Goal: Task Accomplishment & Management: Manage account settings

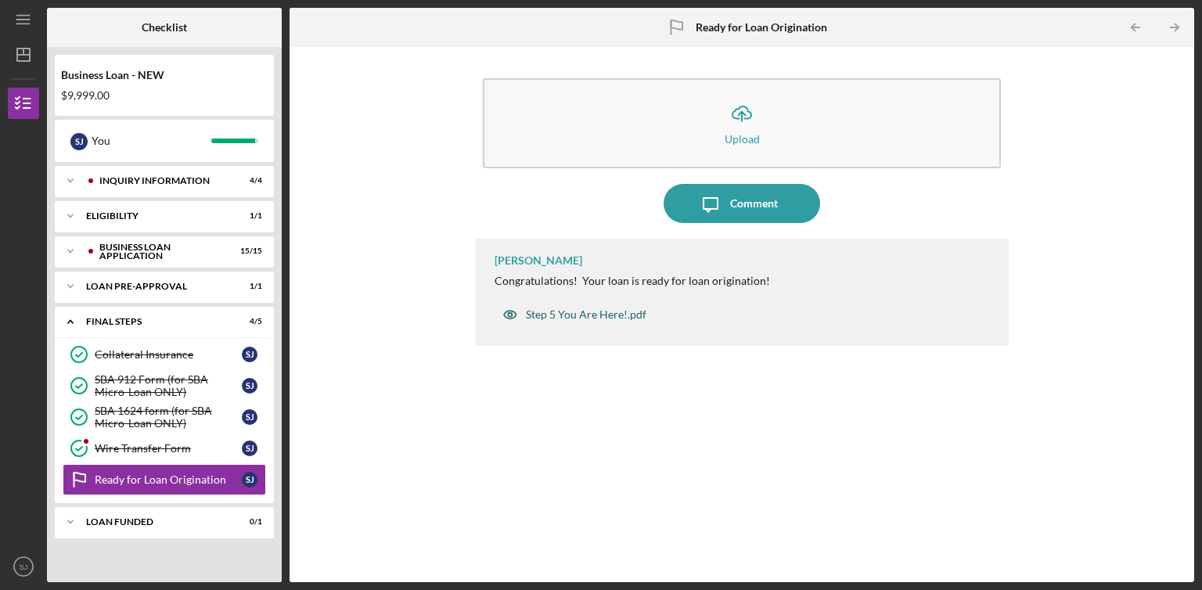
click at [608, 315] on div "Step 5 You Are Here!.pdf" at bounding box center [586, 314] width 120 height 13
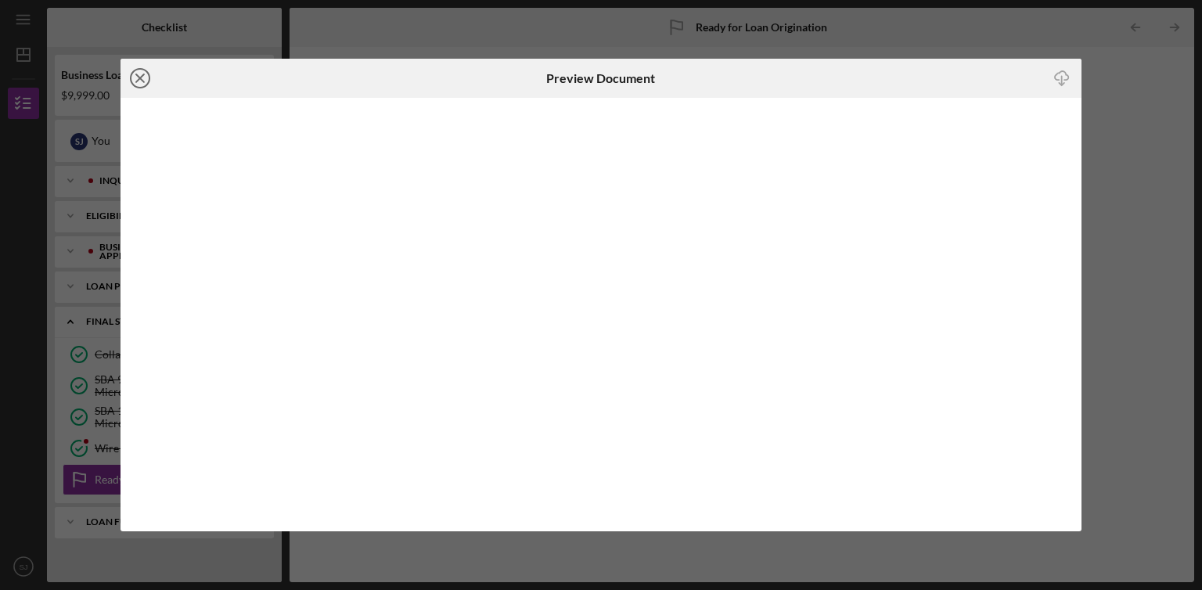
click at [138, 82] on icon "Icon/Close" at bounding box center [139, 78] width 39 height 39
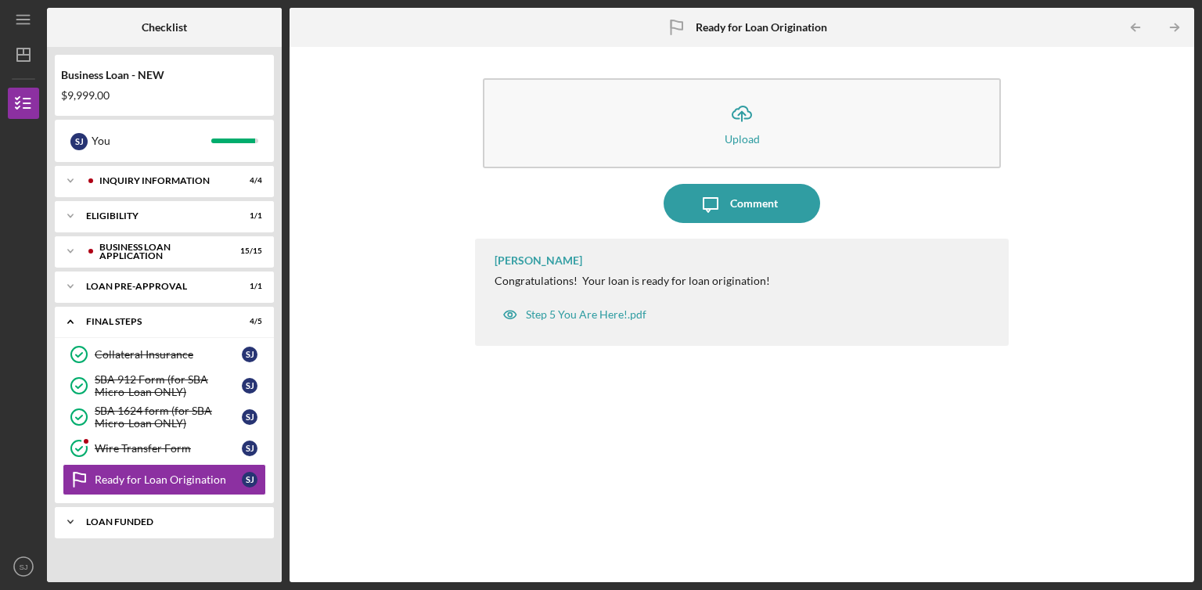
click at [143, 519] on div "LOAN FUNDED" at bounding box center [170, 521] width 168 height 9
click at [182, 527] on div "Icon/Expander LOAN FUNDED 0 / 1" at bounding box center [164, 522] width 219 height 32
click at [71, 517] on icon "Icon/Expander" at bounding box center [70, 521] width 31 height 31
click at [125, 552] on div "Loan Funded!" at bounding box center [168, 554] width 147 height 13
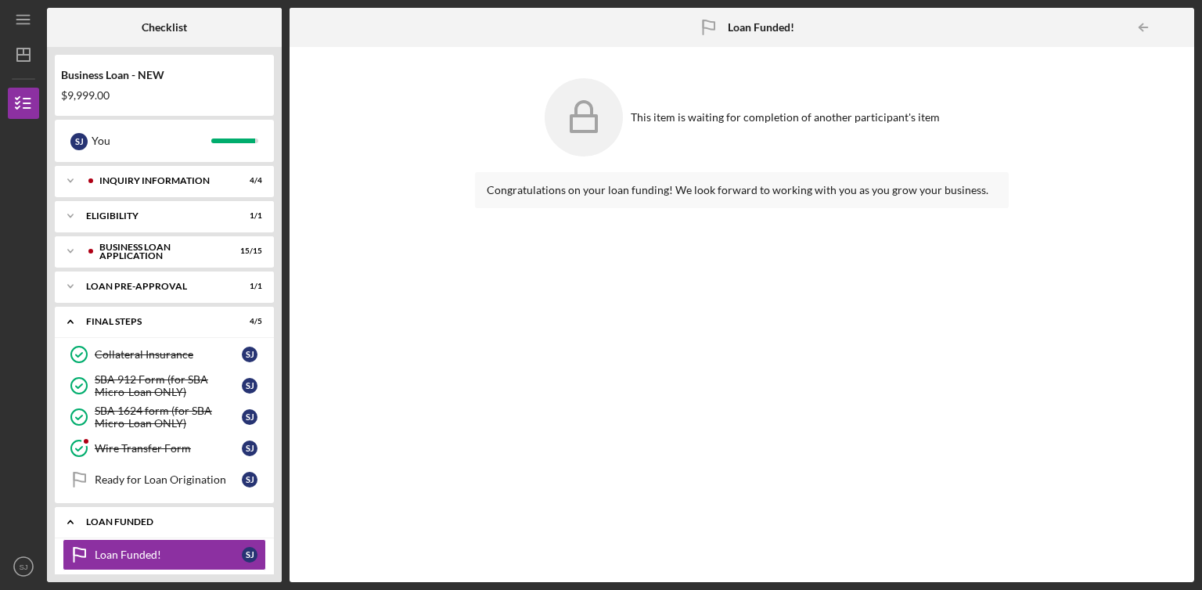
click at [160, 523] on div "LOAN FUNDED" at bounding box center [170, 521] width 168 height 9
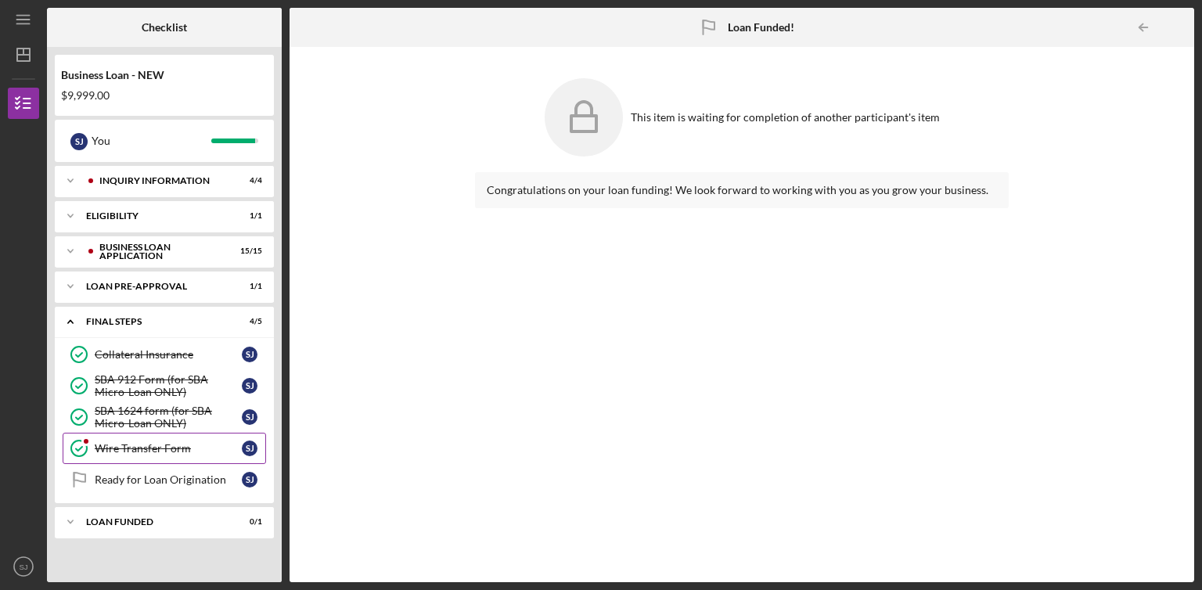
click at [142, 445] on div "Wire Transfer Form" at bounding box center [168, 448] width 147 height 13
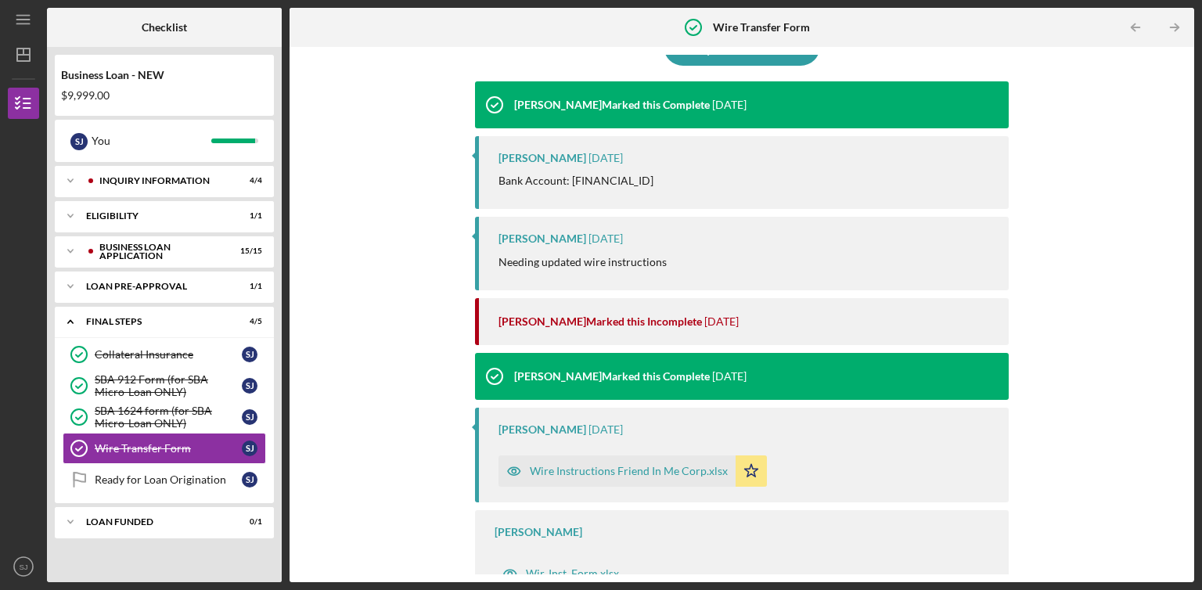
scroll to position [172, 0]
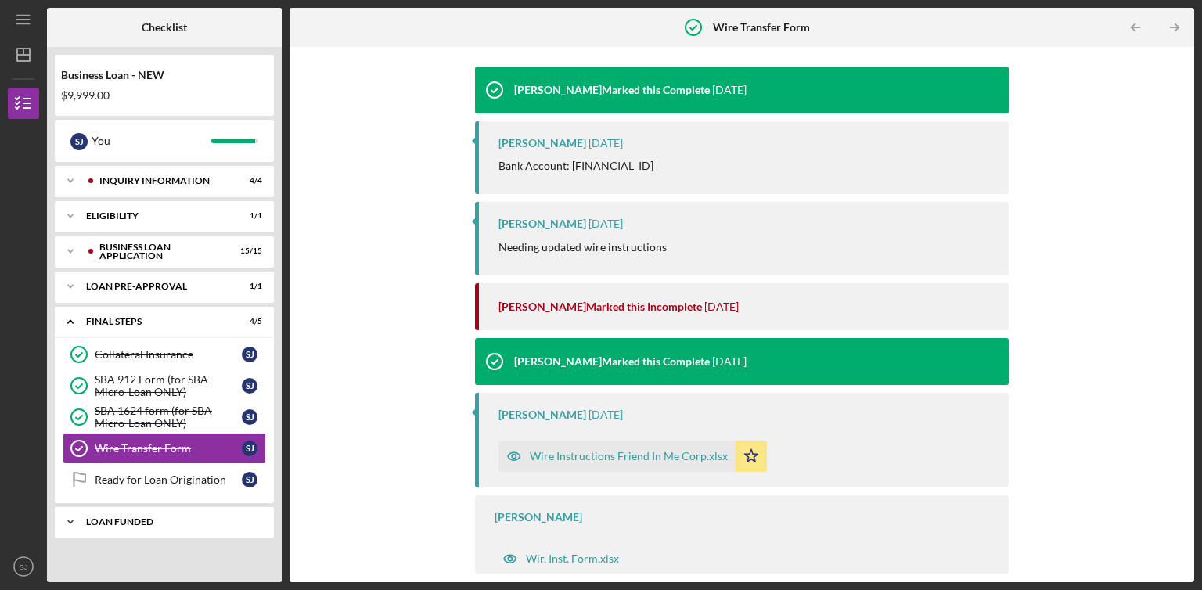
click at [160, 518] on div "LOAN FUNDED" at bounding box center [170, 521] width 168 height 9
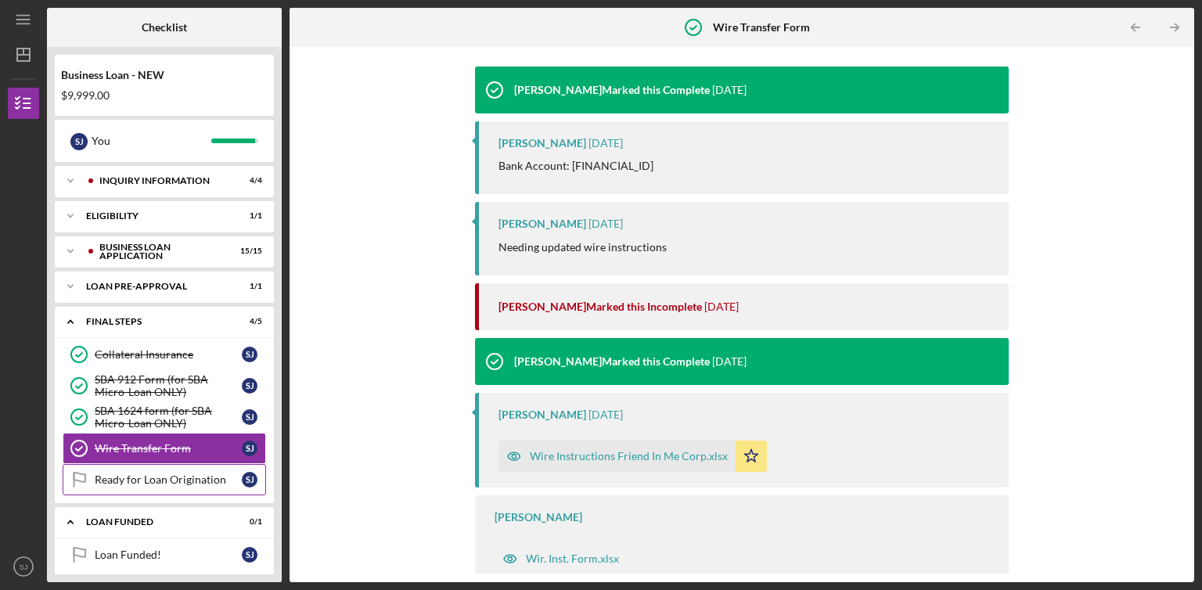
click at [160, 473] on div "Ready for Loan Origination" at bounding box center [168, 479] width 147 height 13
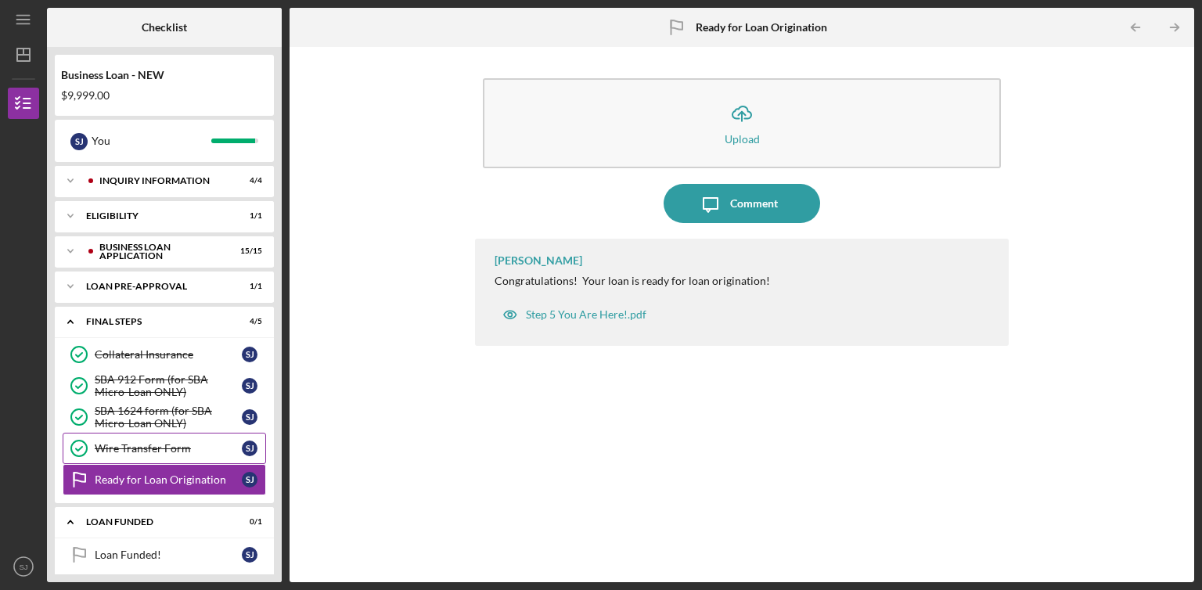
click at [183, 446] on div "Wire Transfer Form" at bounding box center [168, 448] width 147 height 13
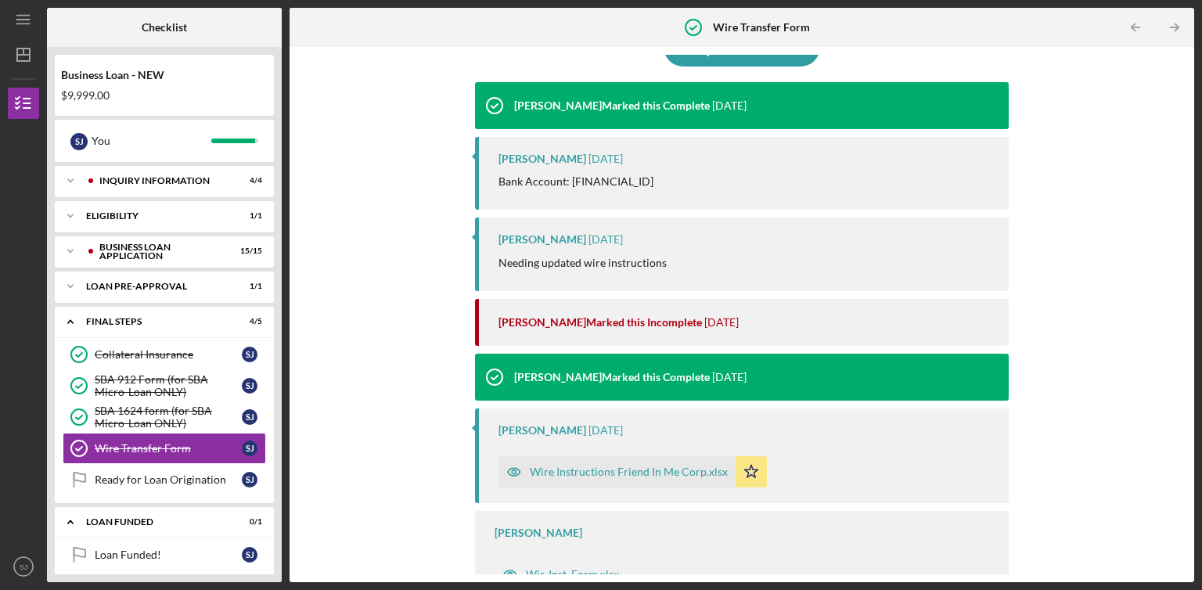
scroll to position [172, 0]
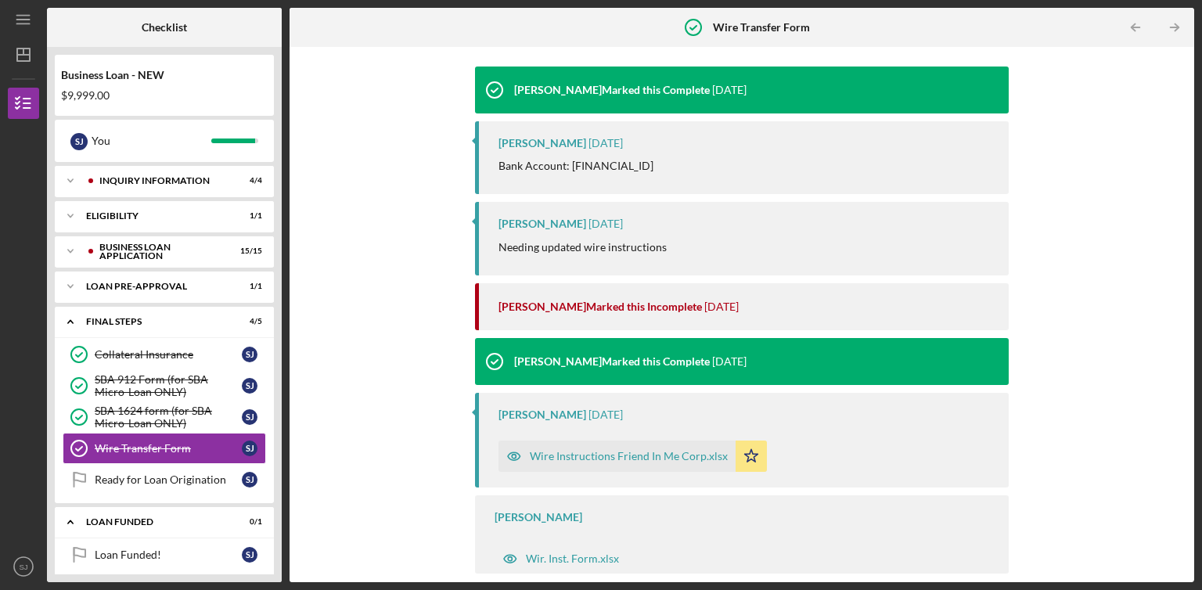
click at [629, 458] on div "Wire Instructions Friend In Me Corp.xlsx" at bounding box center [629, 456] width 198 height 13
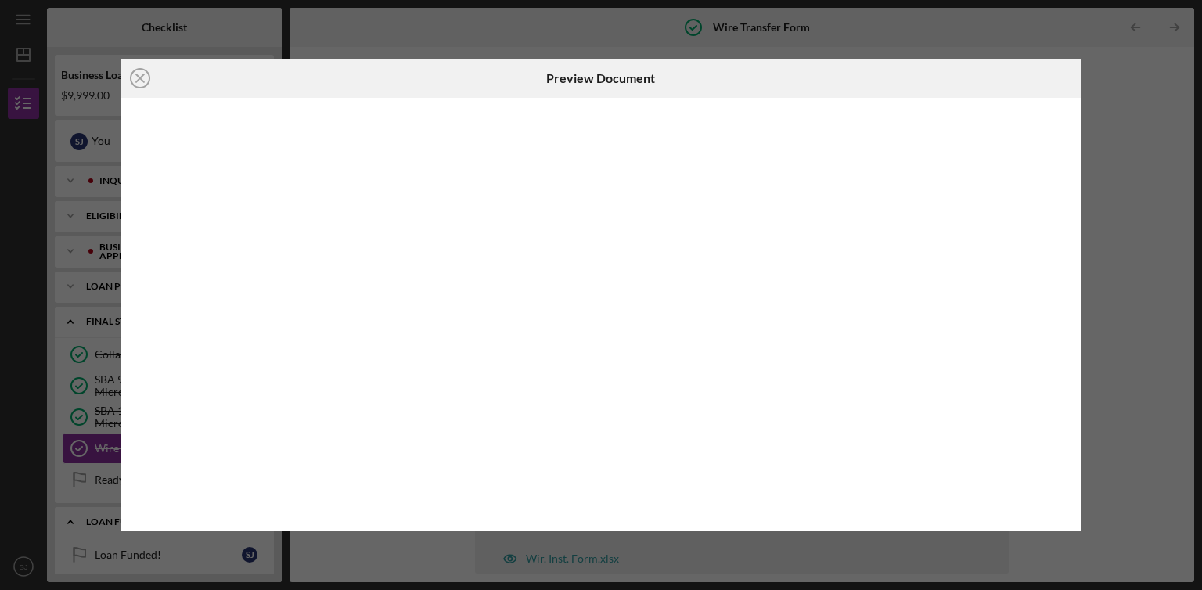
scroll to position [172, 0]
click at [138, 84] on icon "Icon/Close" at bounding box center [139, 78] width 39 height 39
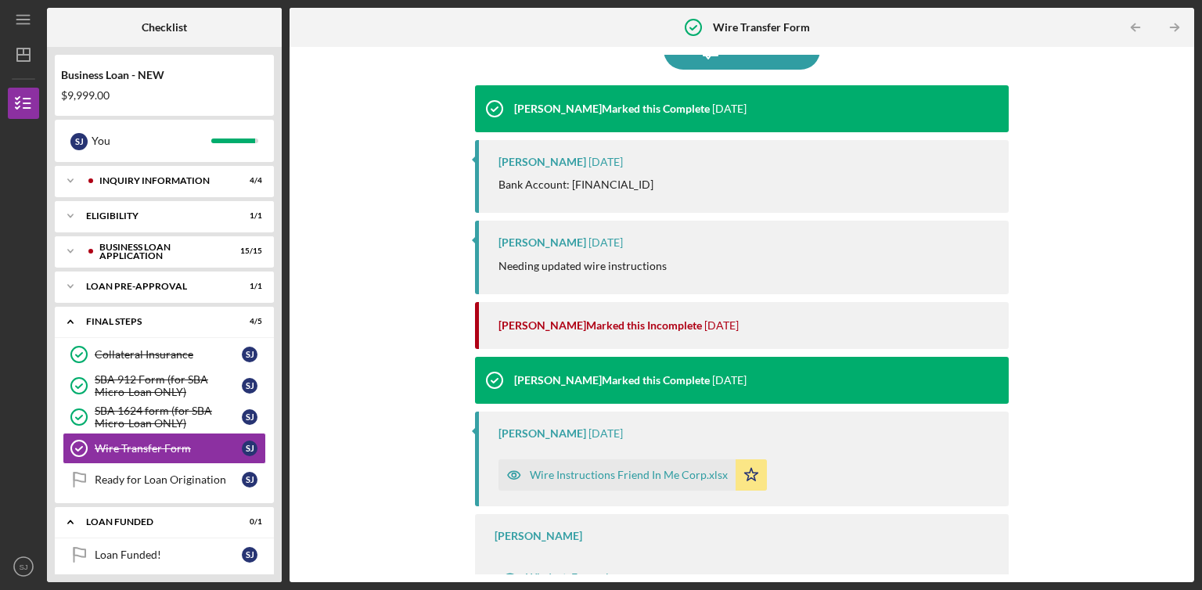
scroll to position [172, 0]
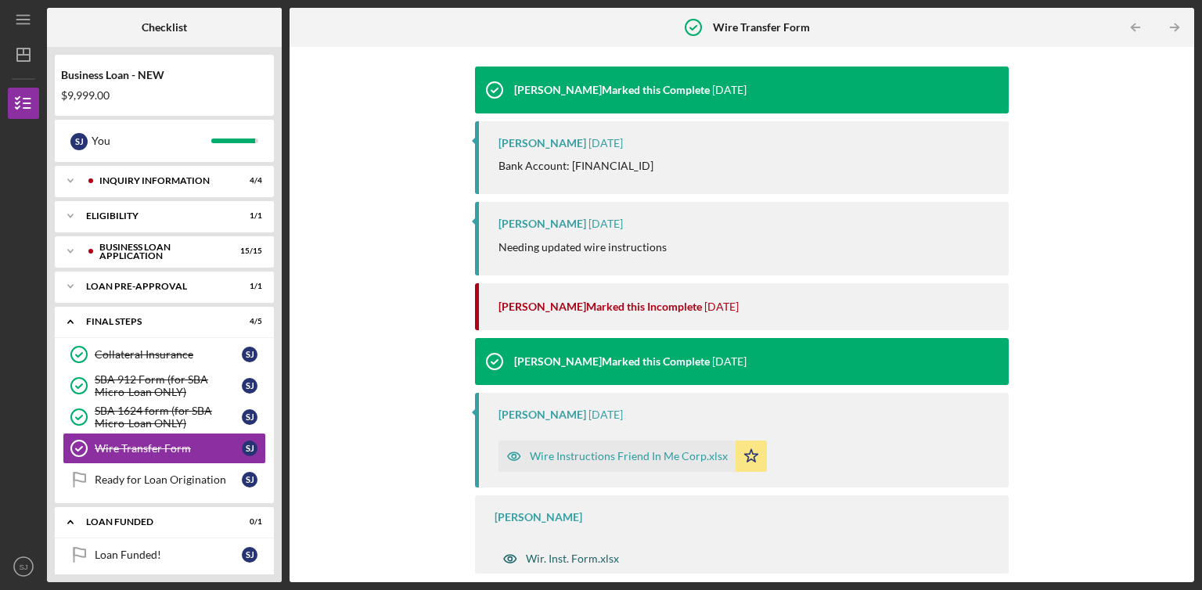
click at [609, 555] on div "Wir. Inst. Form.xlsx" at bounding box center [572, 558] width 93 height 13
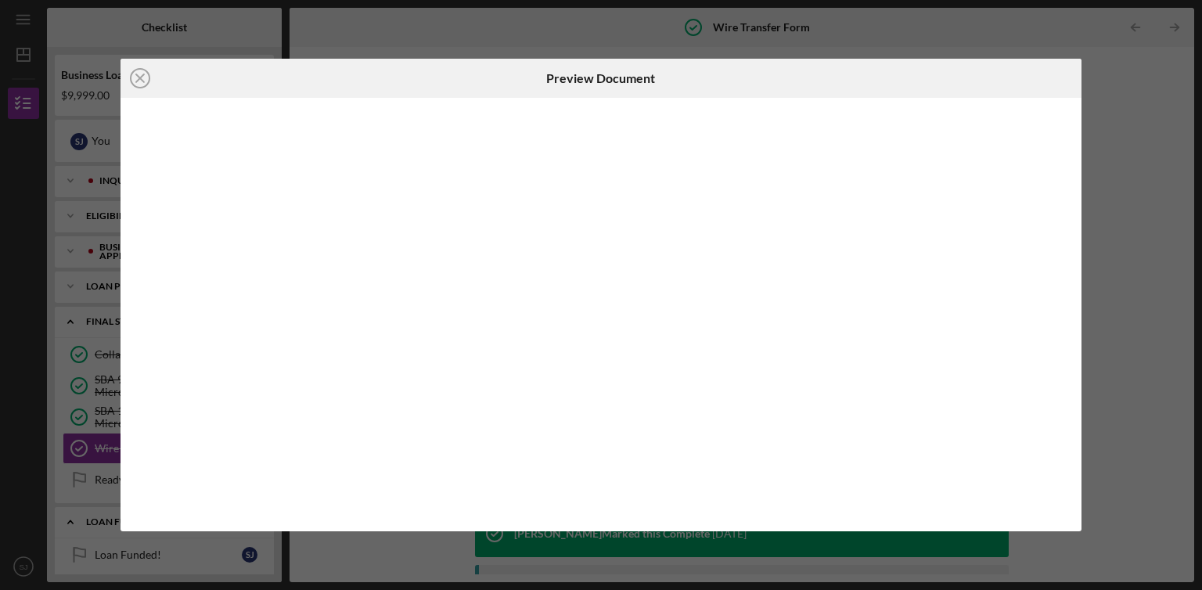
scroll to position [172, 0]
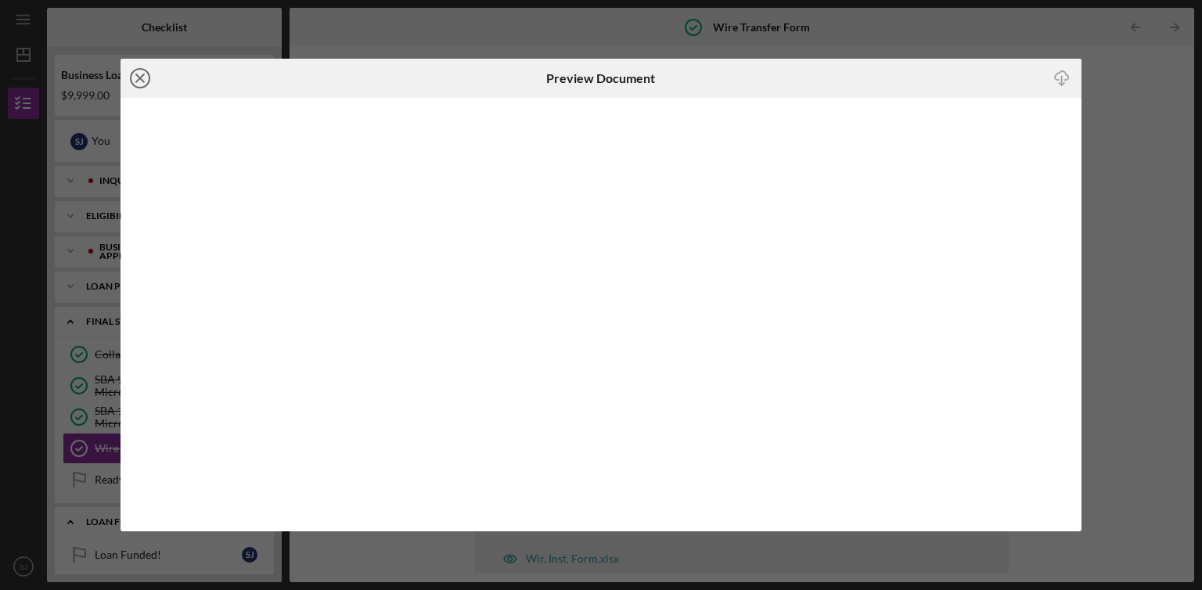
click at [141, 75] on icon "Icon/Close" at bounding box center [139, 78] width 39 height 39
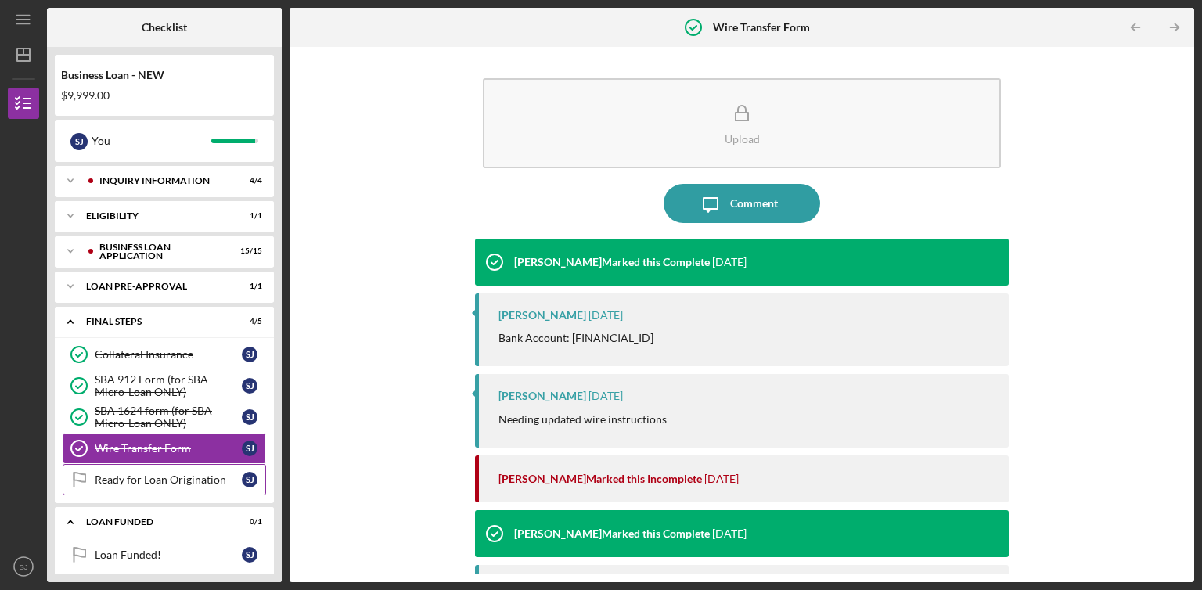
click at [122, 483] on div "Ready for Loan Origination" at bounding box center [168, 479] width 147 height 13
